Goal: Task Accomplishment & Management: Manage account settings

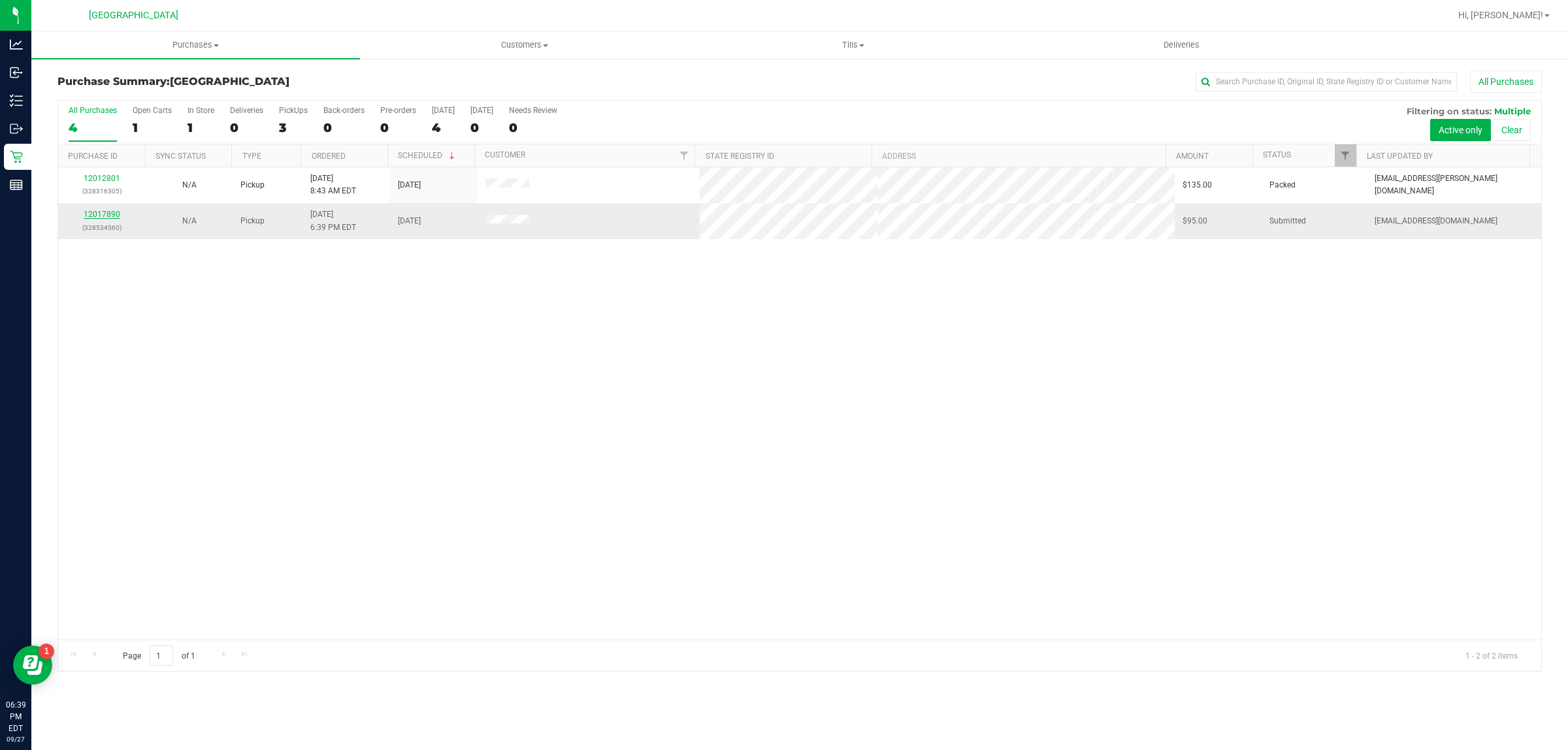
click at [108, 214] on link "12017890" at bounding box center [102, 215] width 36 height 9
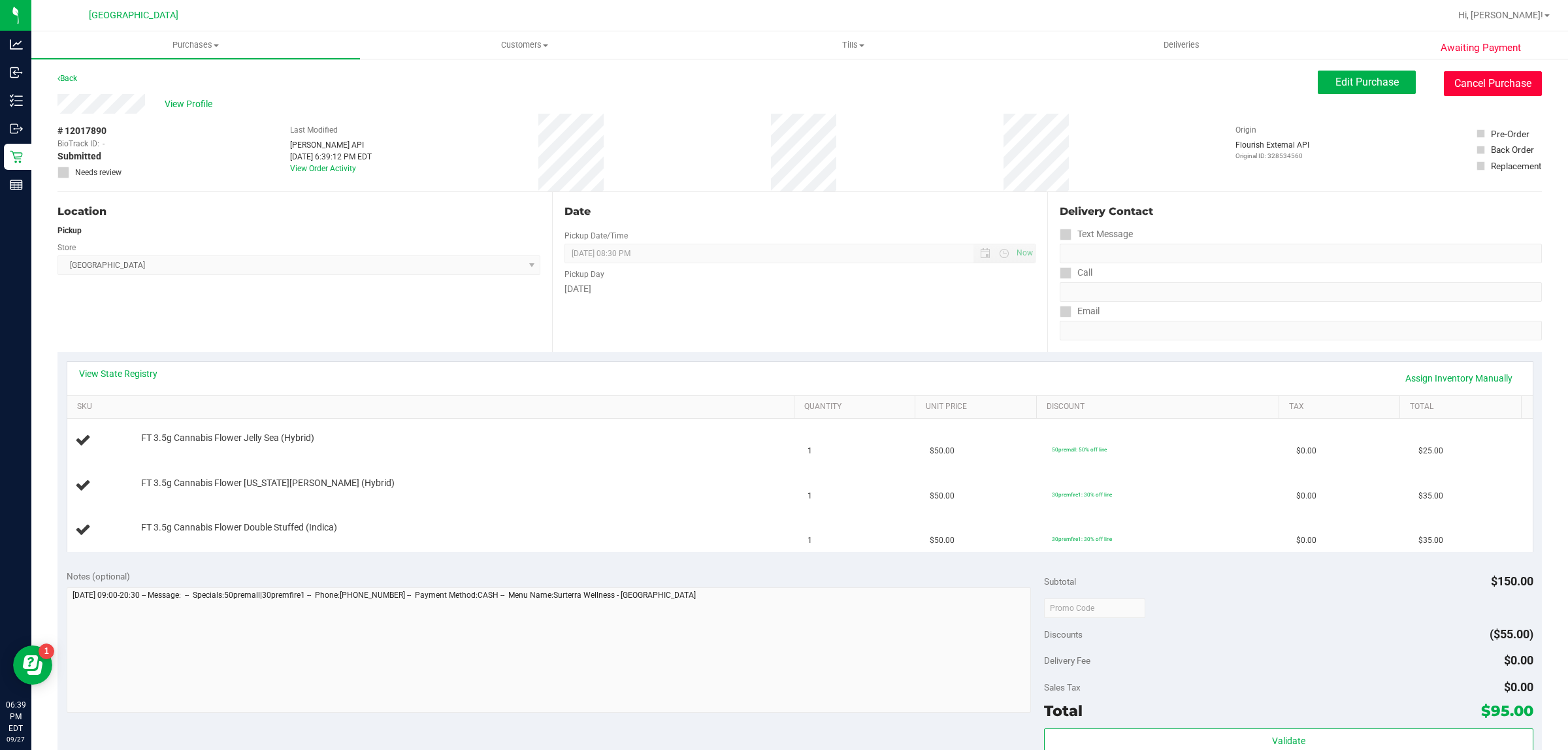
click at [1463, 83] on button "Cancel Purchase" at bounding box center [1492, 83] width 98 height 25
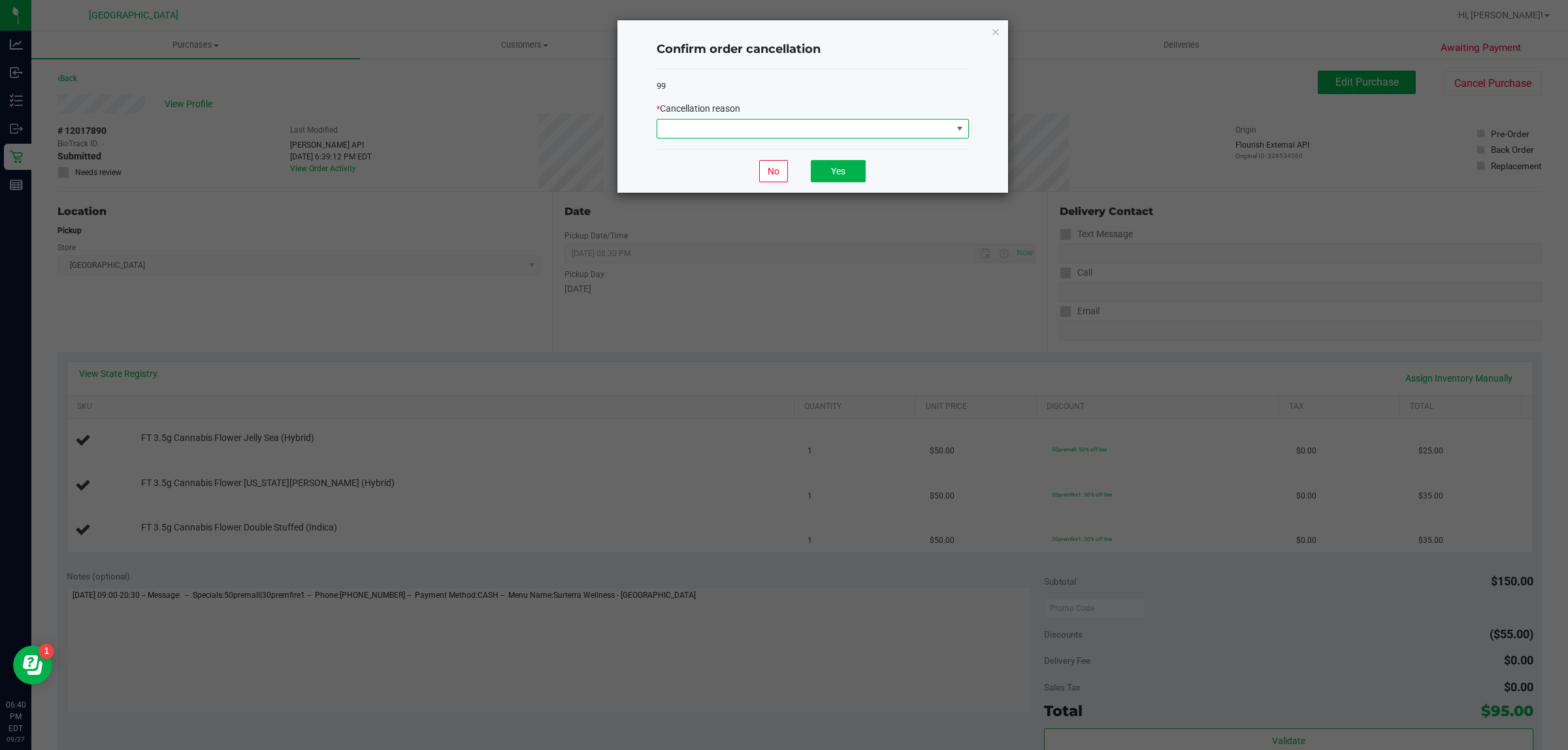
click at [882, 132] on span at bounding box center [804, 129] width 295 height 18
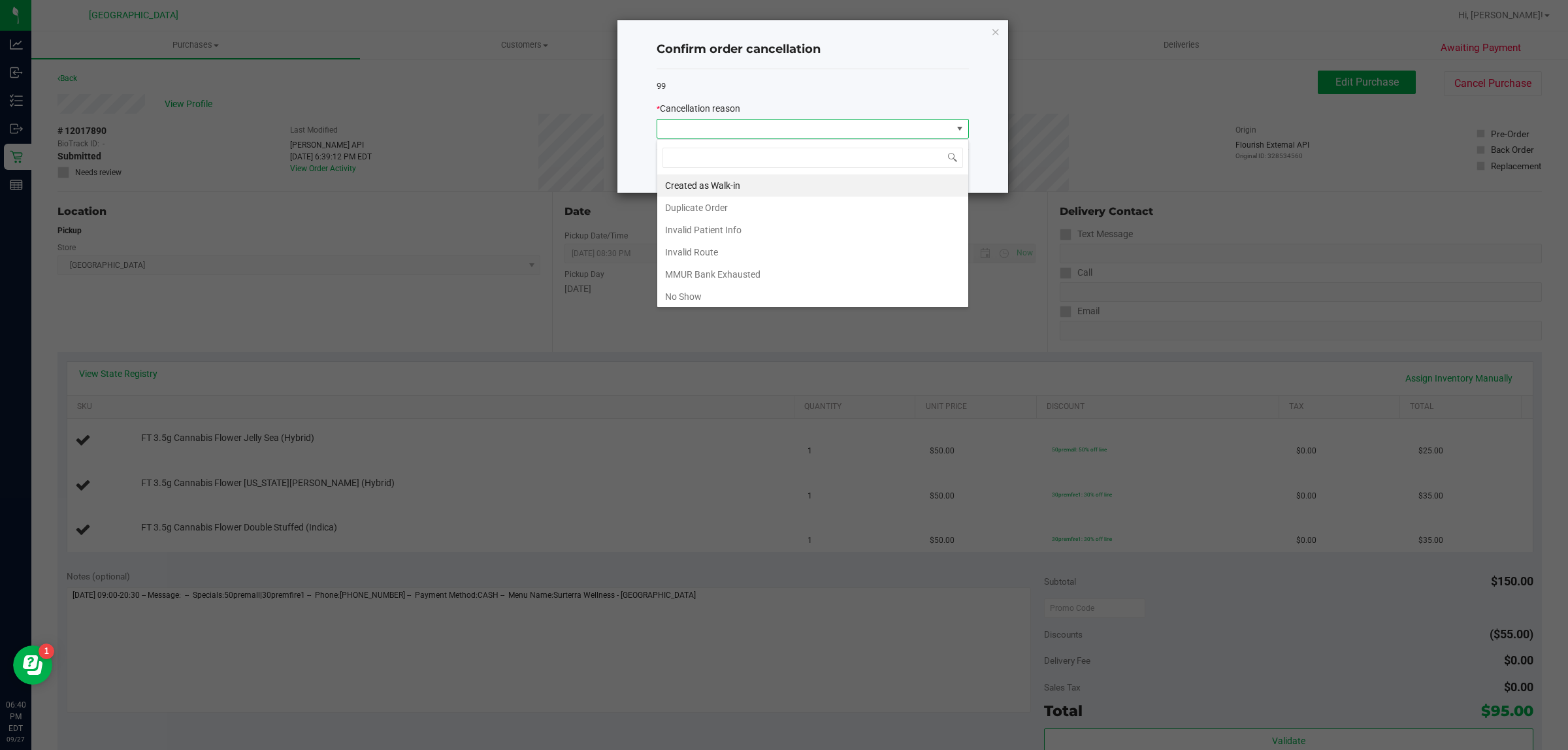
scroll to position [20, 312]
click at [749, 185] on li "Created as Walk-in" at bounding box center [813, 185] width 311 height 22
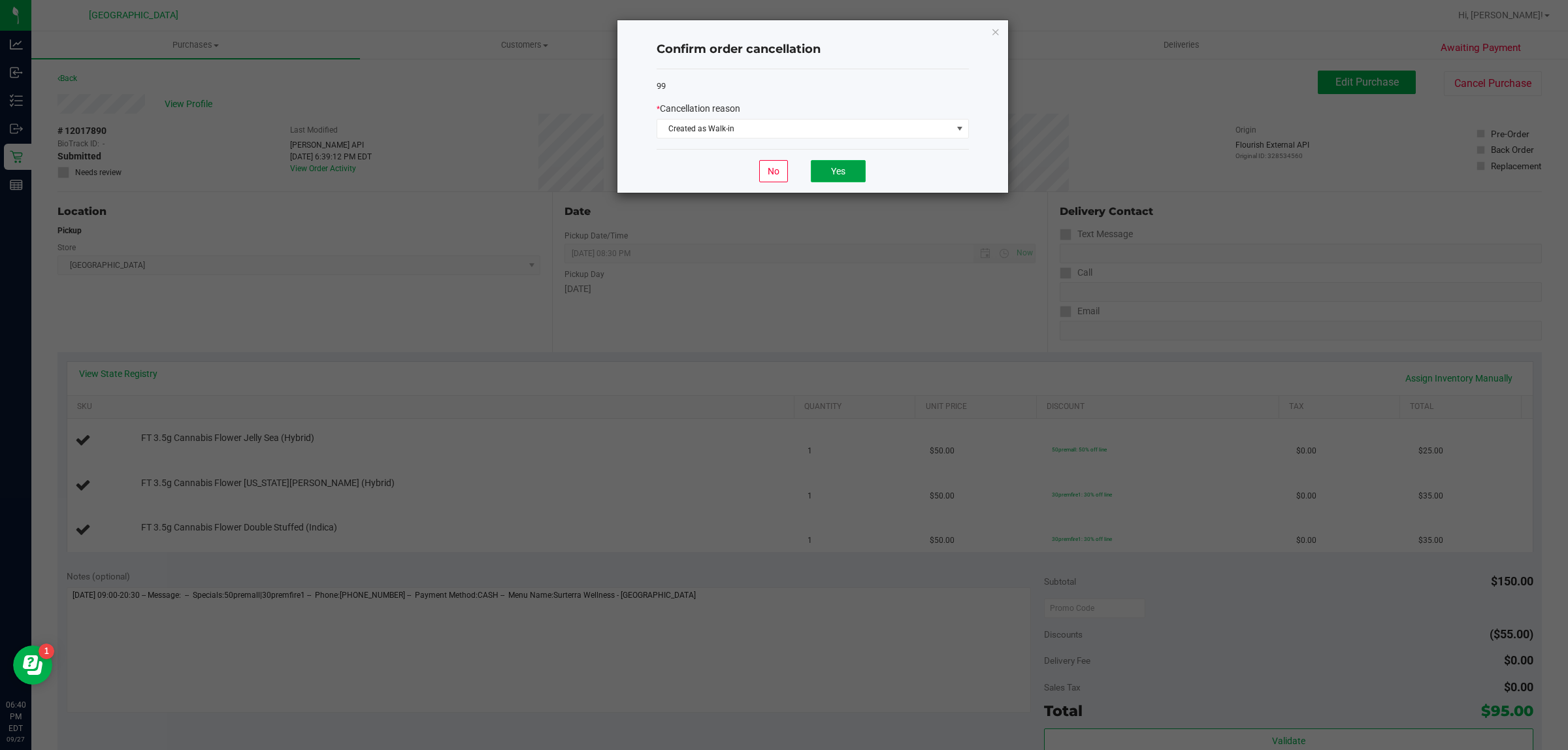
click at [834, 177] on button "Yes" at bounding box center [838, 171] width 55 height 22
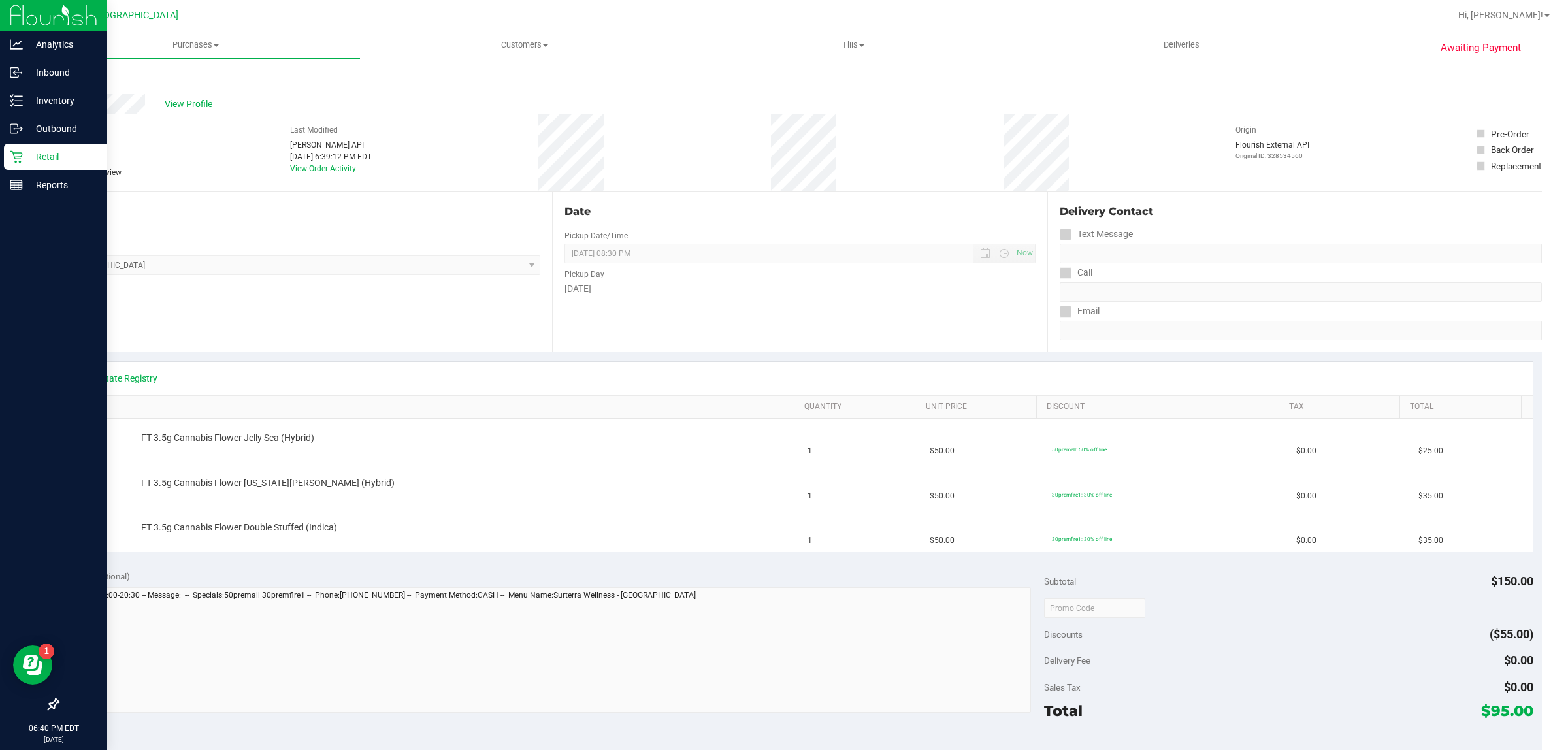
click at [20, 158] on icon at bounding box center [16, 157] width 12 height 12
